Goal: Browse casually: Explore the website without a specific task or goal

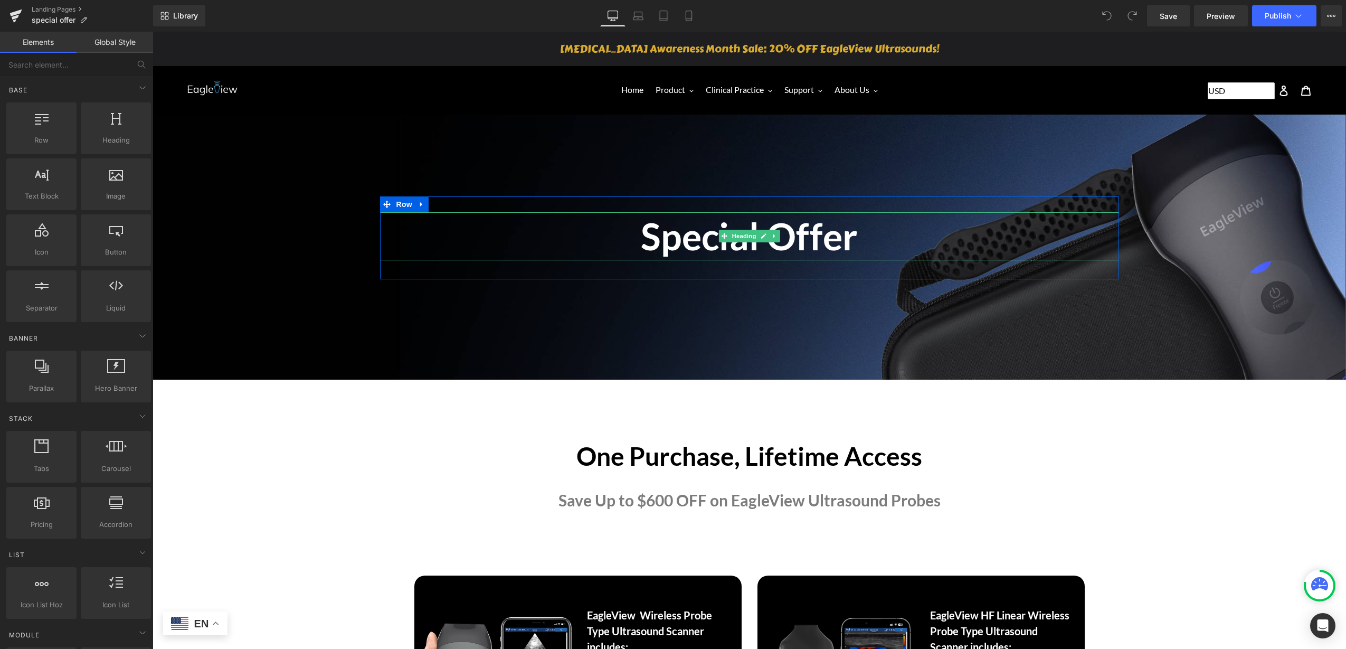
click at [792, 242] on h1 "Special Offer" at bounding box center [749, 236] width 739 height 48
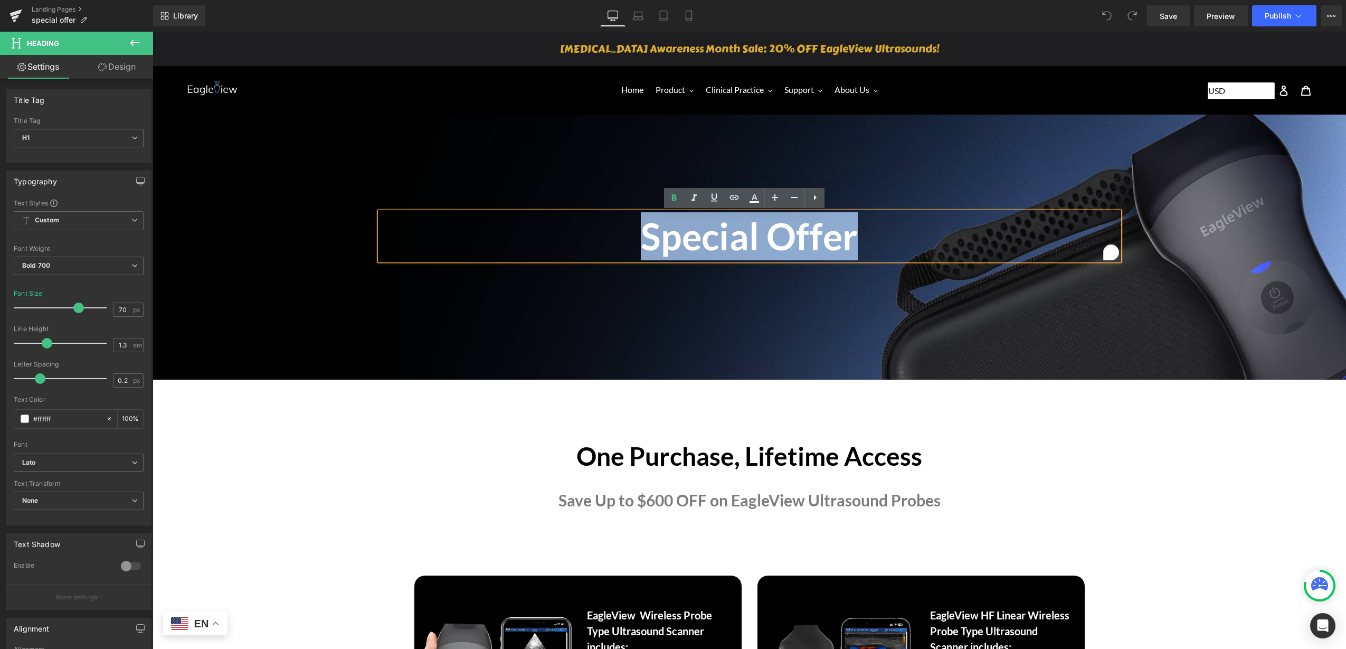
drag, startPoint x: 898, startPoint y: 242, endPoint x: 572, endPoint y: 261, distance: 327.3
click at [572, 261] on div "Special Offer Heading Text Block" at bounding box center [749, 243] width 739 height 62
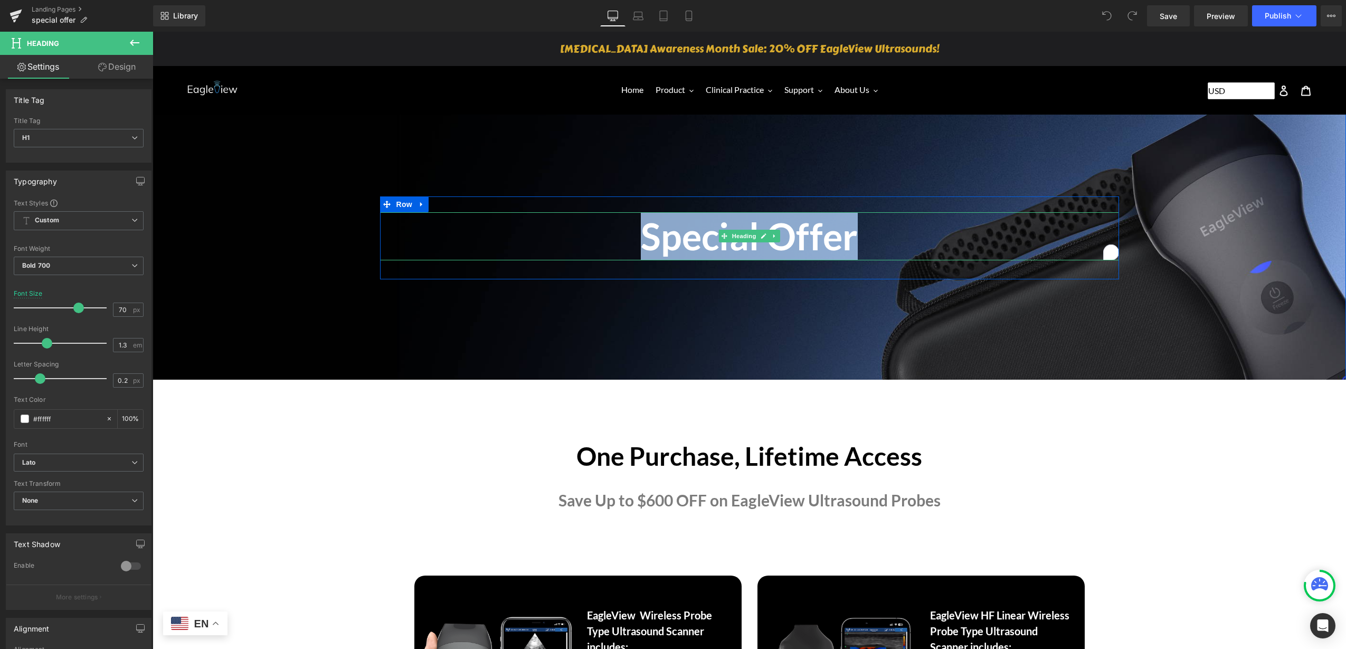
paste div "To enrich screen reader interactions, please activate Accessibility in Grammarl…"
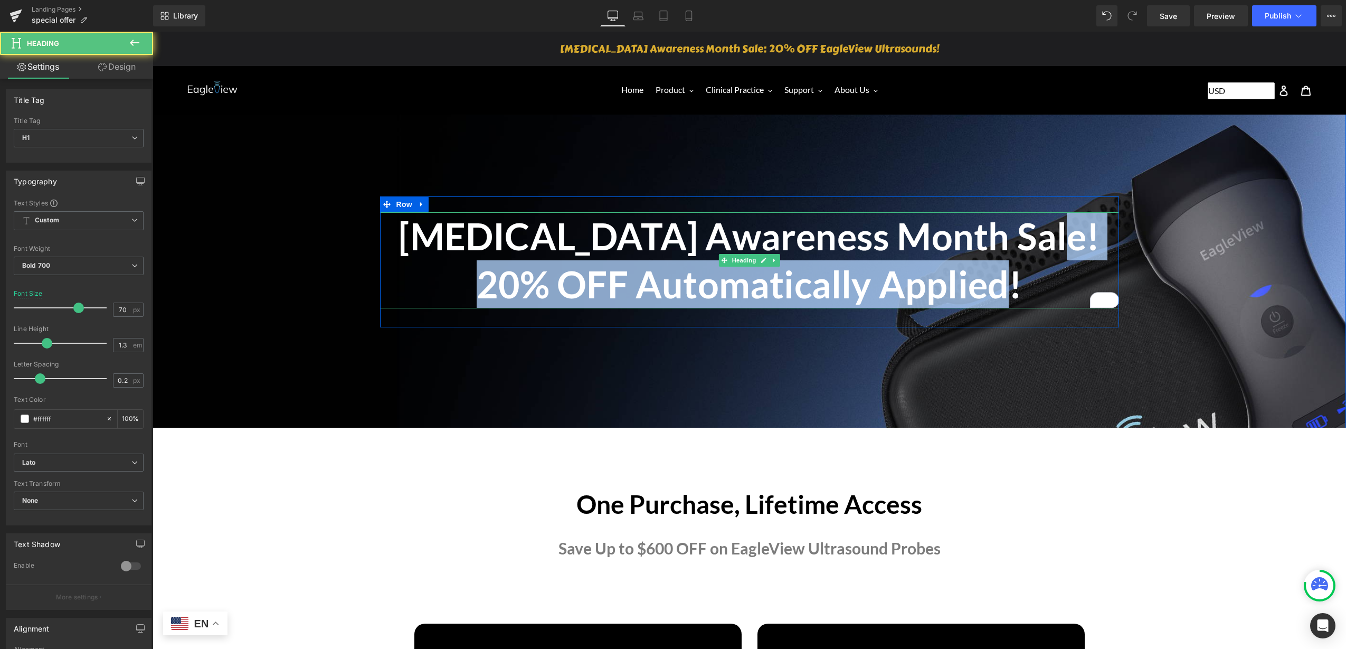
drag, startPoint x: 1014, startPoint y: 248, endPoint x: 1023, endPoint y: 285, distance: 38.0
click at [1022, 287] on h1 "Breast Cancer Awareness Month Sale! 20% OFF Automatically Applied!" at bounding box center [749, 260] width 739 height 96
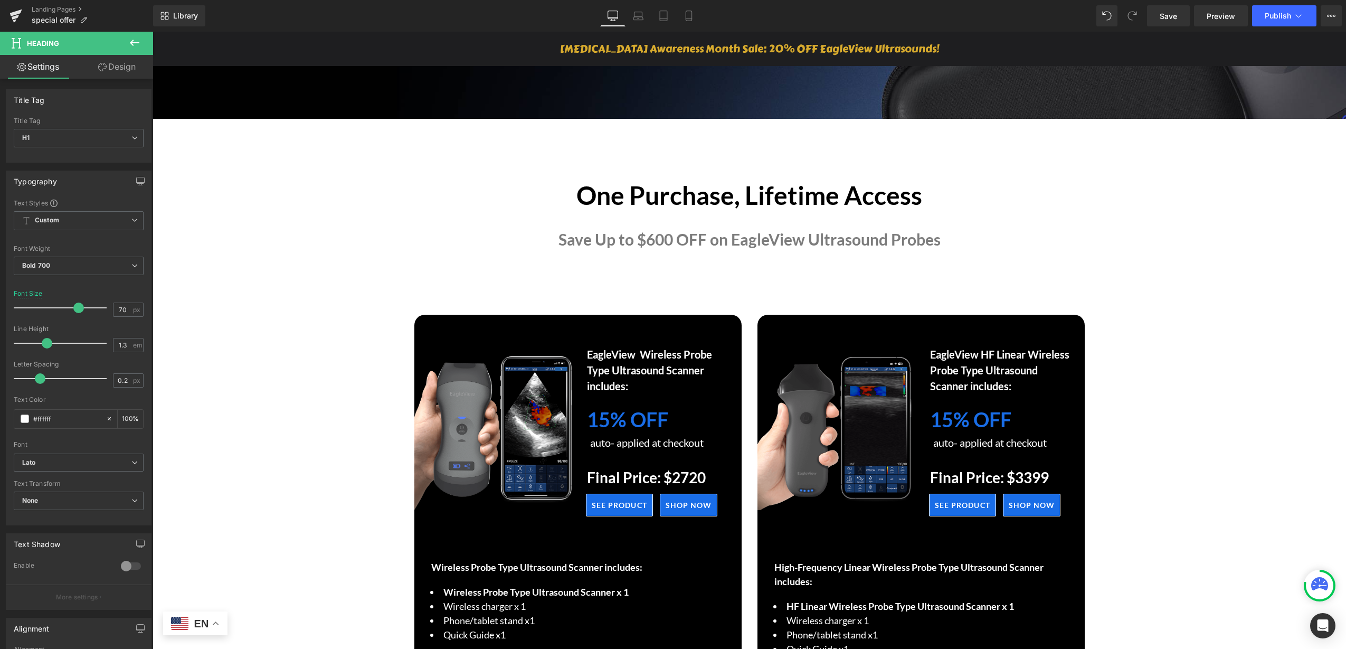
scroll to position [264, 0]
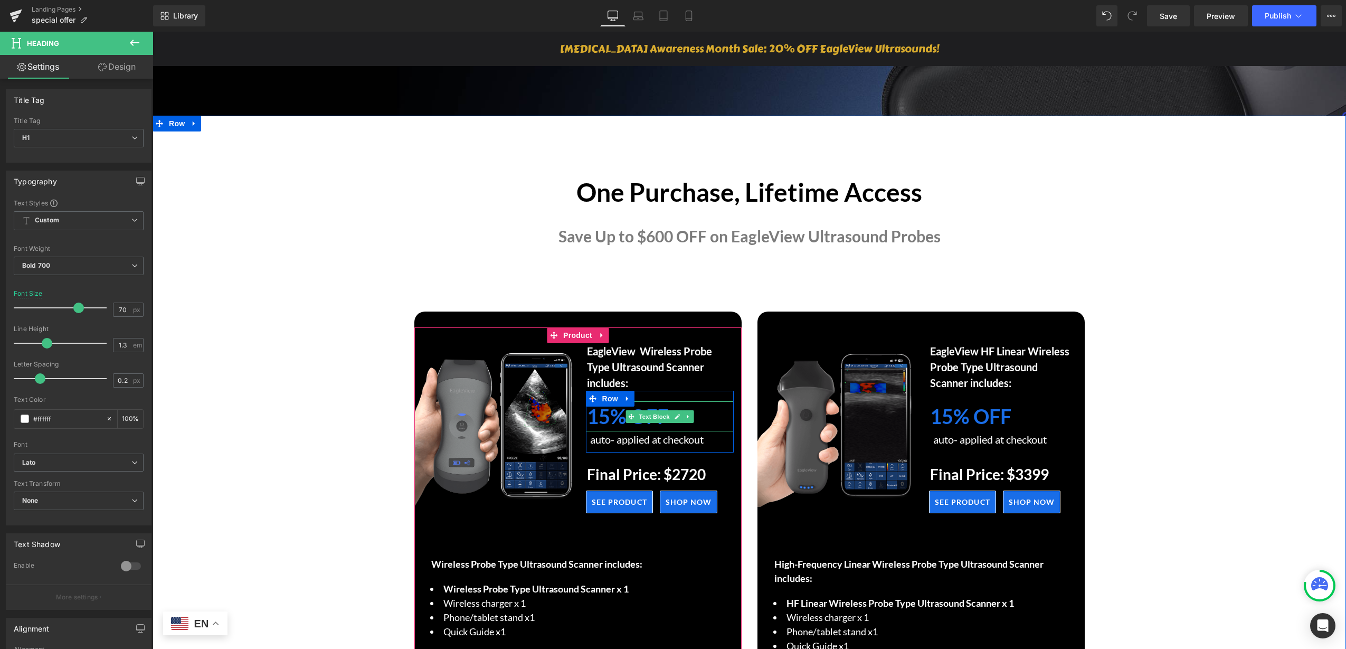
click at [603, 418] on strong "15% OFF" at bounding box center [627, 416] width 81 height 24
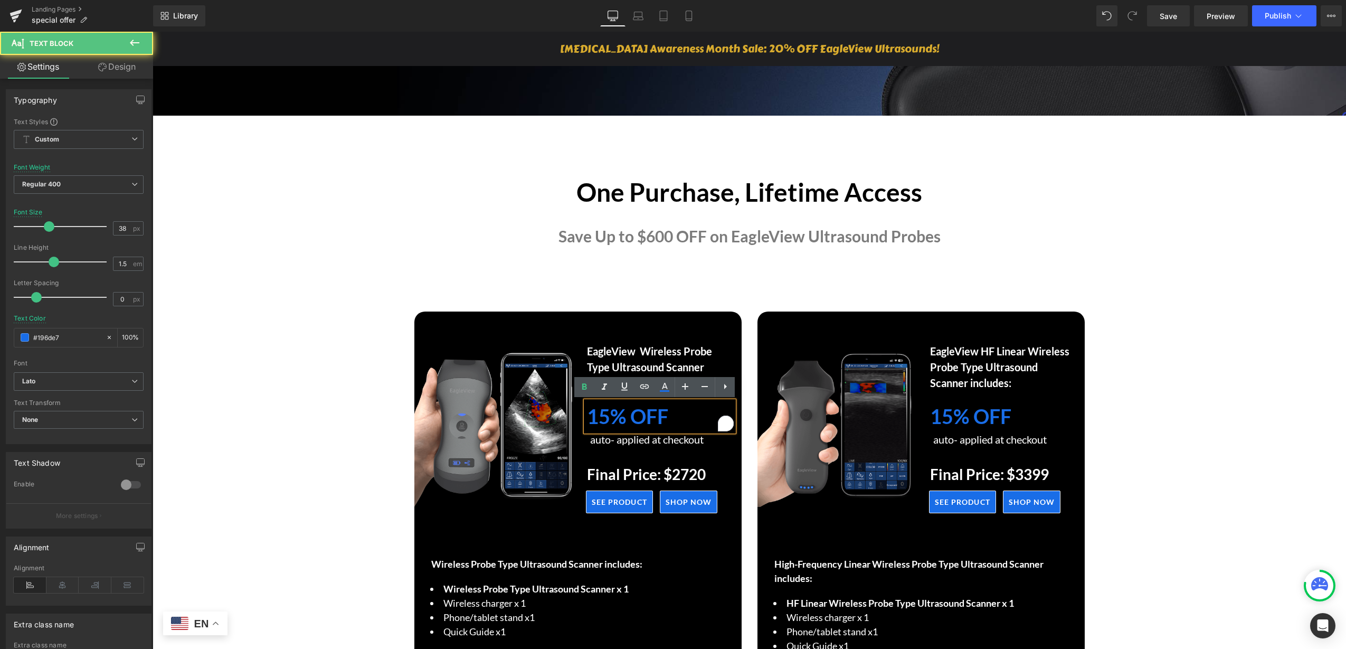
click at [603, 417] on strong "15% OFF" at bounding box center [627, 416] width 81 height 24
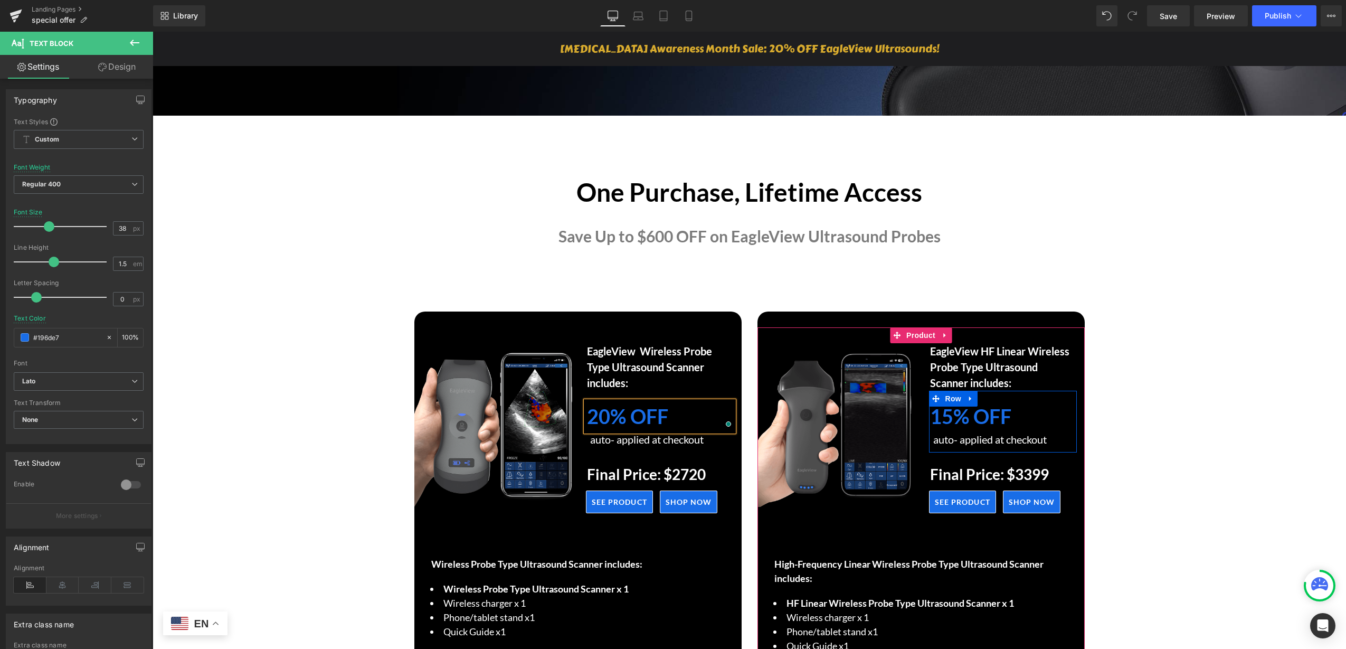
click at [951, 421] on strong "15% OFF" at bounding box center [970, 416] width 81 height 24
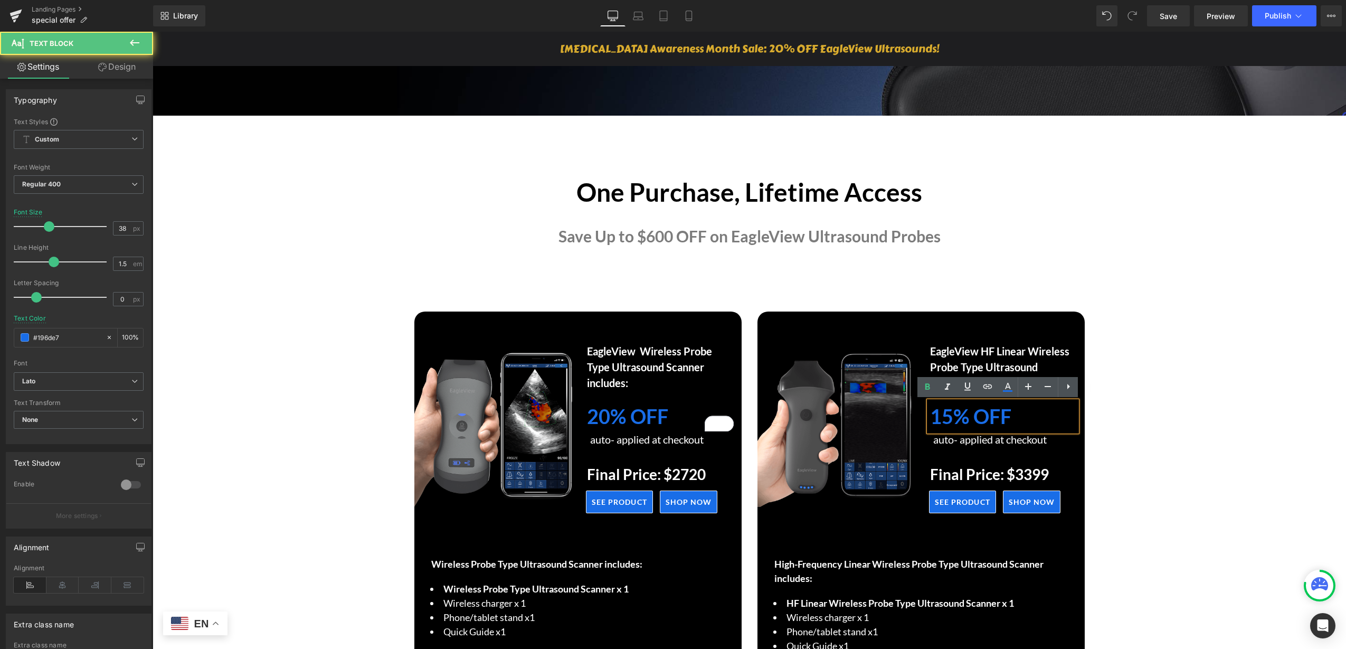
click at [951, 416] on strong "15% OFF" at bounding box center [970, 416] width 81 height 24
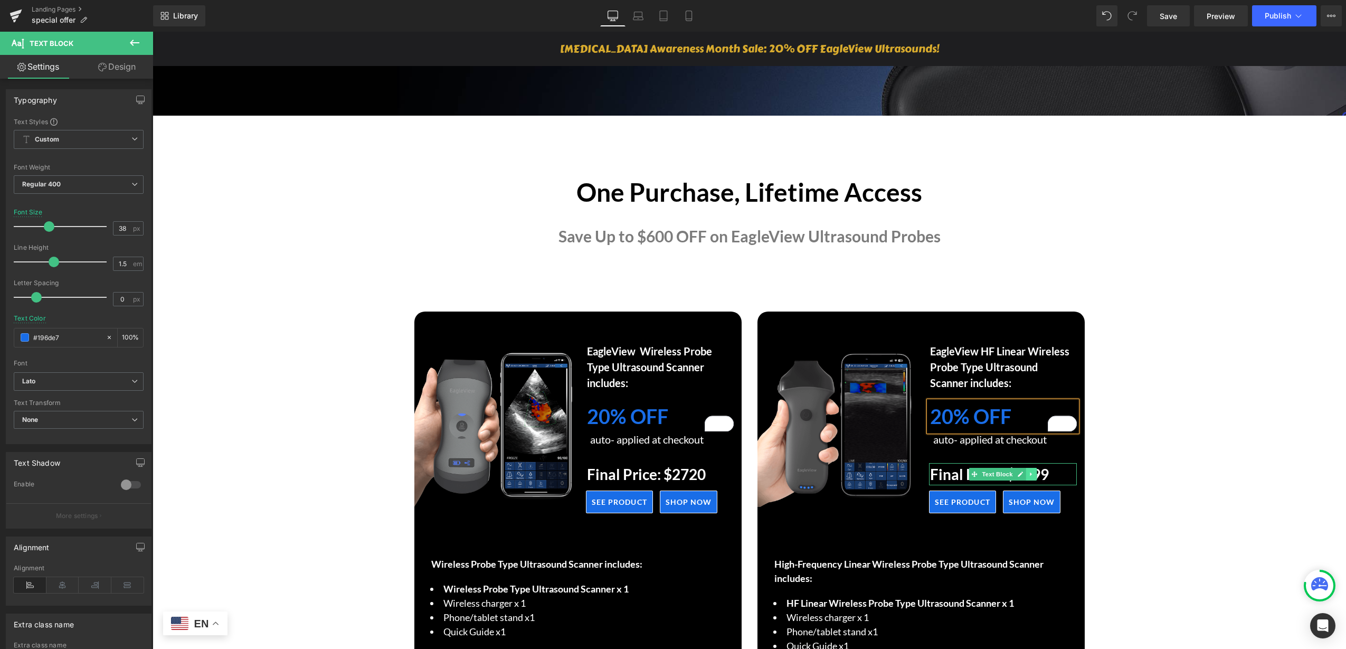
click at [1028, 473] on icon at bounding box center [1031, 474] width 6 height 6
click at [1001, 476] on icon at bounding box center [1003, 473] width 5 height 5
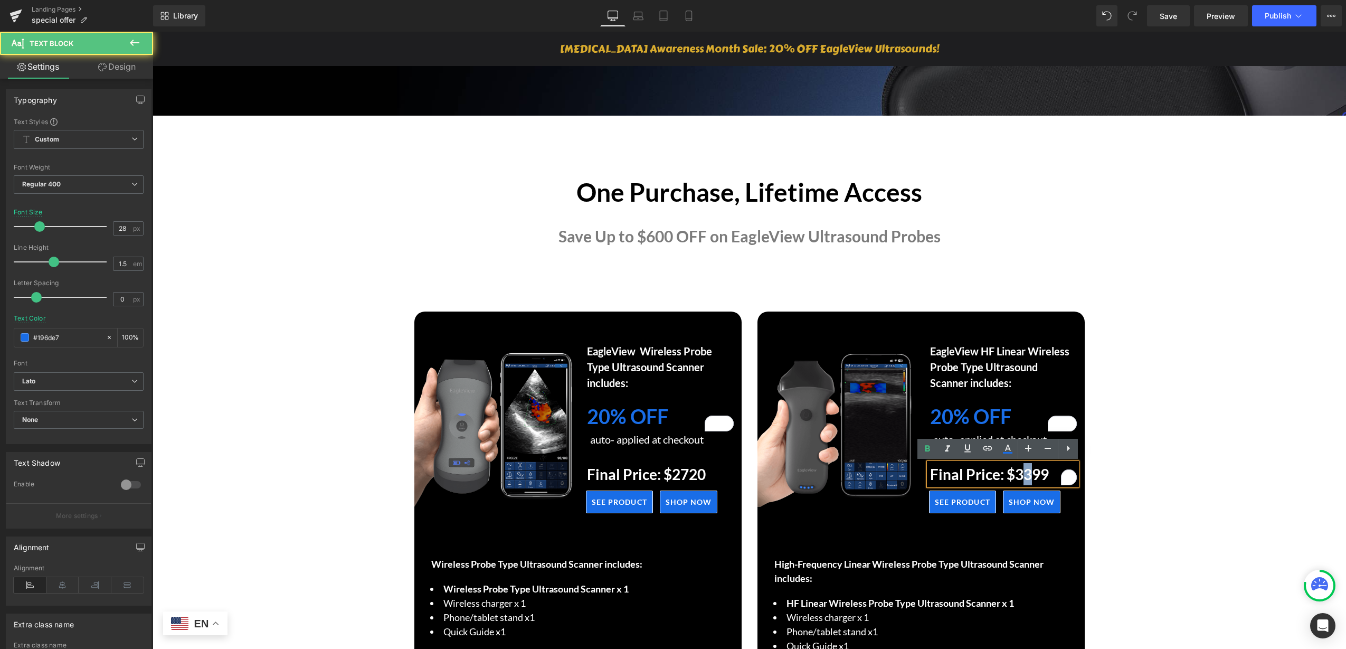
click at [1024, 475] on strong "Final Price: $3399" at bounding box center [989, 474] width 119 height 18
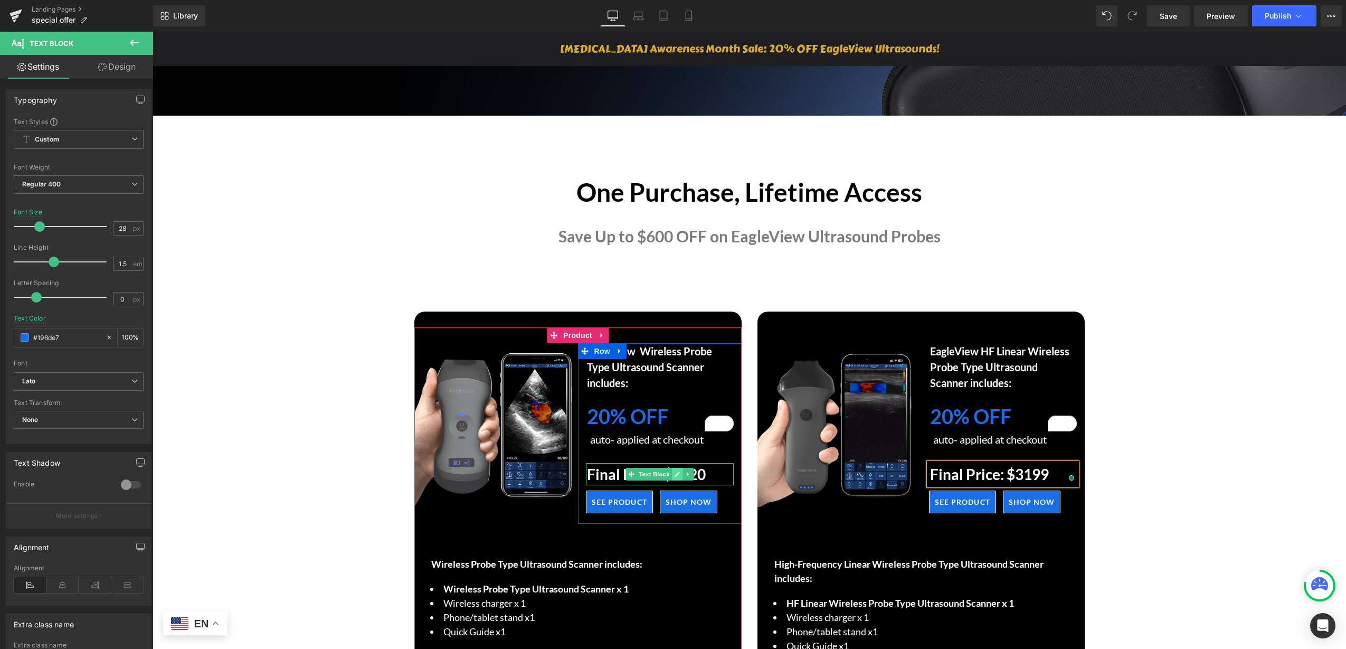
click at [674, 479] on link at bounding box center [676, 474] width 11 height 13
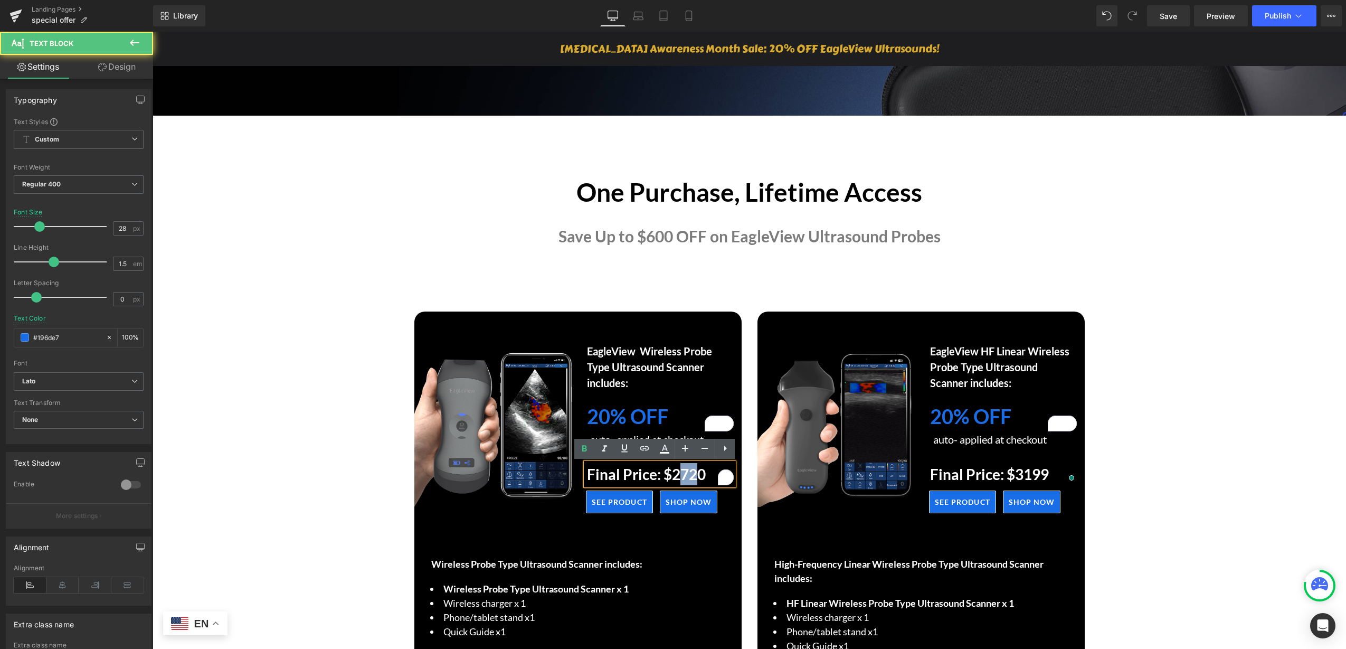
drag, startPoint x: 687, startPoint y: 476, endPoint x: 691, endPoint y: 480, distance: 6.0
click at [690, 476] on strong "Final Price: $2720" at bounding box center [646, 474] width 119 height 18
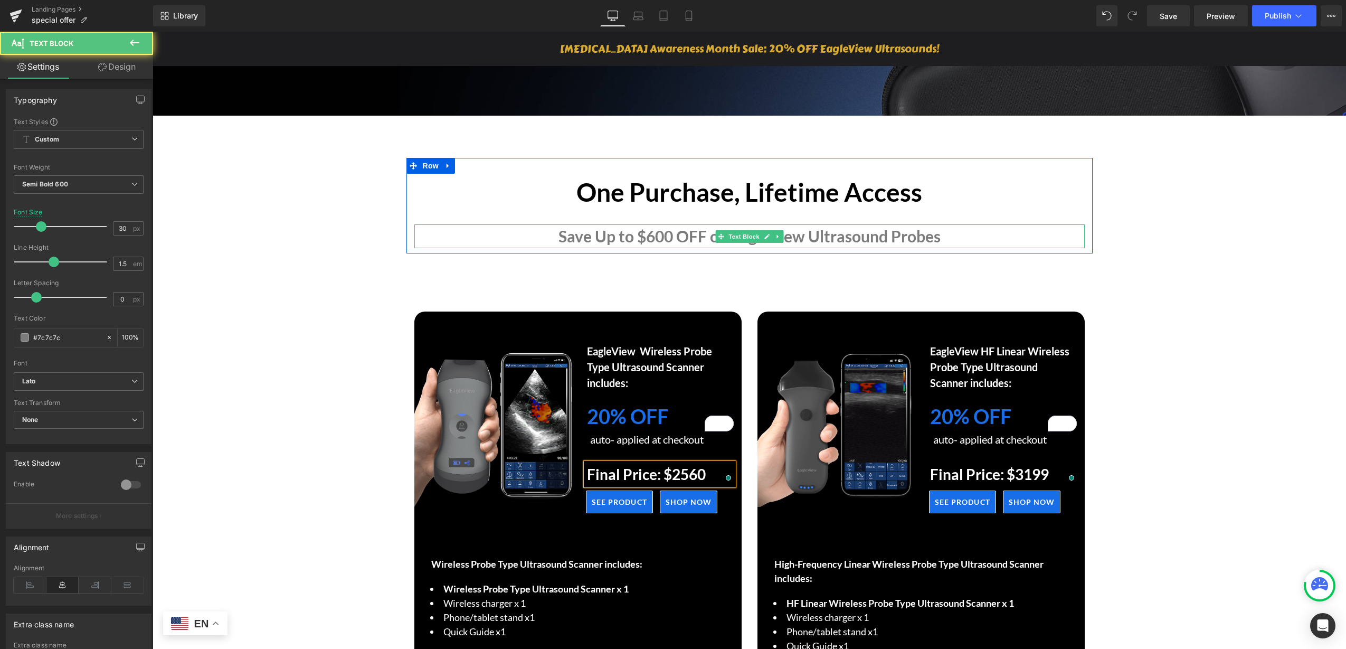
click at [642, 237] on p "Save Up to $600 OFF on EagleView Ultrasound Probes" at bounding box center [749, 236] width 670 height 24
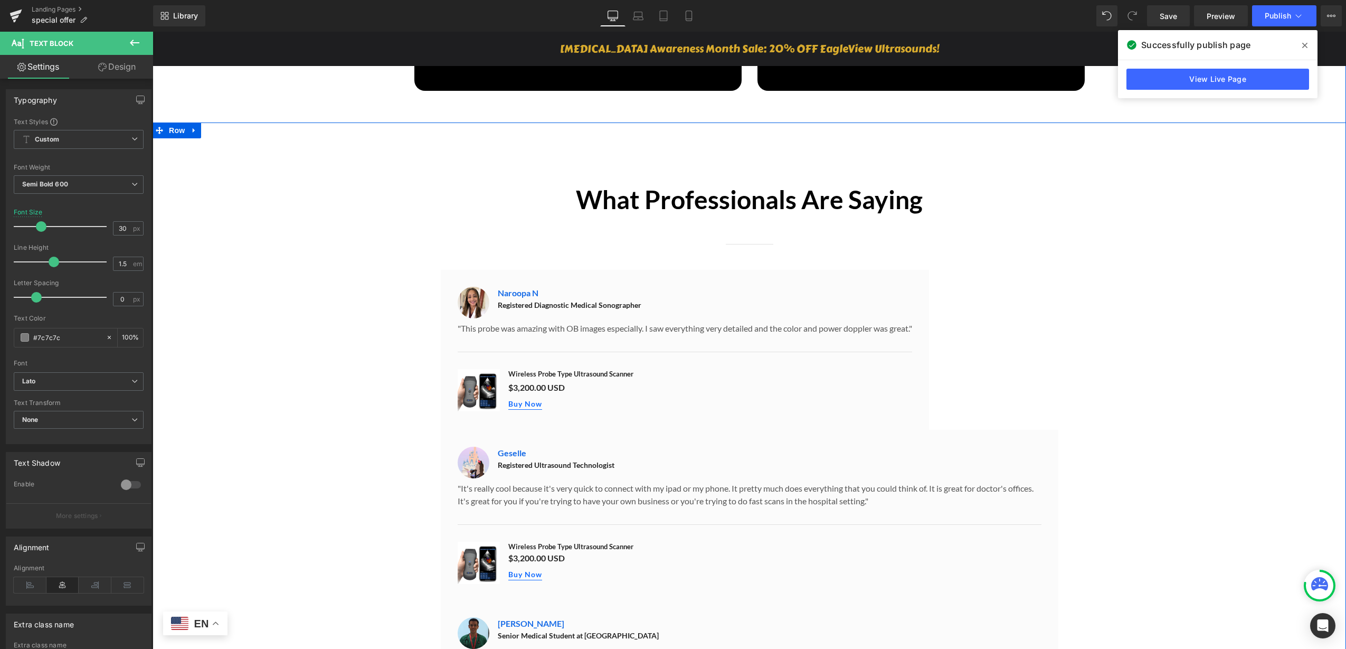
click at [1156, 390] on div "What Professionals Are Saying Heading Separator Row Image Naroopa N Text Block …" at bounding box center [750, 559] width 1194 height 766
